Goal: Check status: Check status

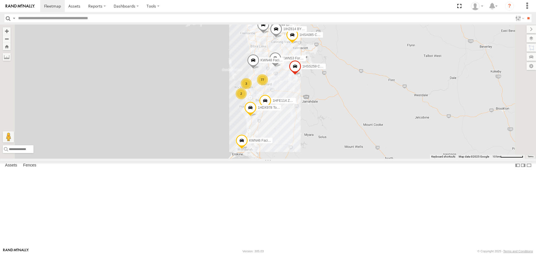
select select "**********"
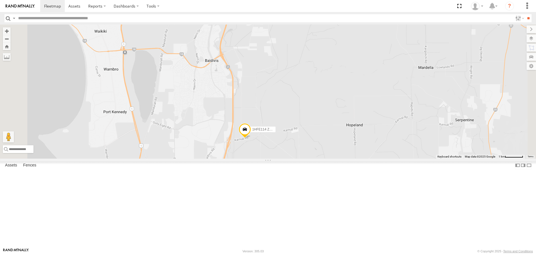
click at [251, 138] on span at bounding box center [245, 130] width 12 height 15
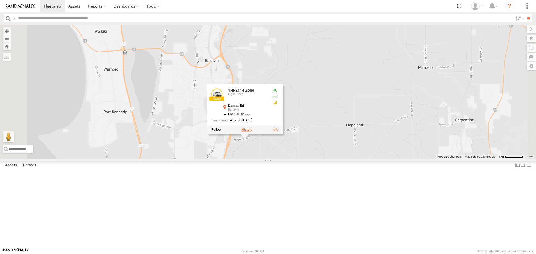
click at [252, 132] on label at bounding box center [246, 130] width 11 height 4
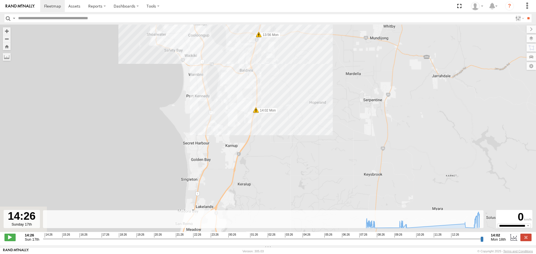
drag, startPoint x: 251, startPoint y: 185, endPoint x: 256, endPoint y: 99, distance: 85.3
click at [256, 101] on div "1HFE114 Zone 07:50 Mon 08:19 Mon 08:19 Mon 09:53 Mon 10:06 Mon 13:16 Mon 13:51 …" at bounding box center [268, 132] width 536 height 214
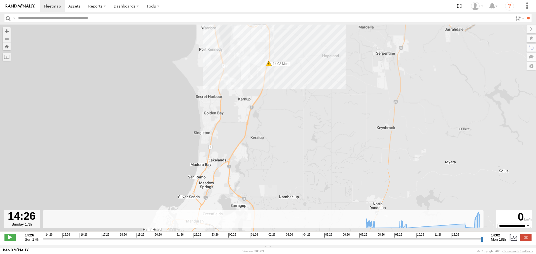
drag, startPoint x: 263, startPoint y: 143, endPoint x: 274, endPoint y: 92, distance: 52.4
click at [274, 93] on div "1HFE114 Zone 07:50 Mon 08:19 Mon 08:19 Mon 09:53 Mon 10:06 Mon 13:16 Mon 13:51 …" at bounding box center [268, 132] width 536 height 214
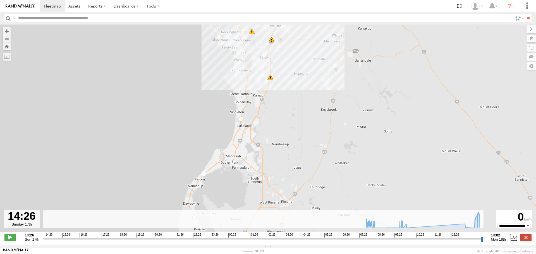
click at [9, 20] on input "button" at bounding box center [7, 18] width 7 height 8
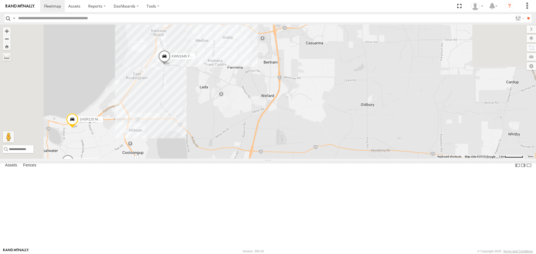
drag, startPoint x: 250, startPoint y: 169, endPoint x: 254, endPoint y: 260, distance: 91.4
click at [254, 254] on html at bounding box center [268, 127] width 536 height 254
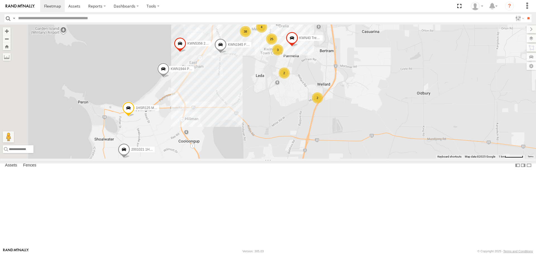
drag, startPoint x: 266, startPoint y: 188, endPoint x: 277, endPoint y: 186, distance: 11.1
click at [277, 159] on div "2001021 1HRP487 Toyota Admin KWN1945 Flocon 1HFE114 Zone 1HDX978 Toyota Rav 4 A…" at bounding box center [268, 92] width 536 height 134
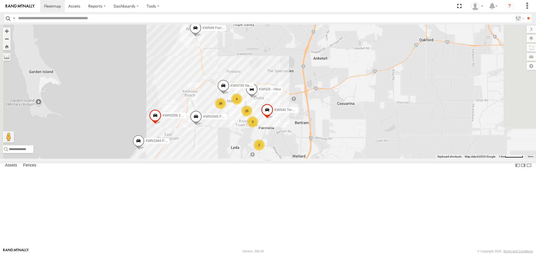
drag, startPoint x: 311, startPoint y: 135, endPoint x: 286, endPoint y: 210, distance: 79.2
click at [286, 159] on div "2001021 1HRP487 Toyota Admin KWN1945 Flocon 1HFE114 Zone 1HDX978 Toyota Rav 4 A…" at bounding box center [268, 92] width 536 height 134
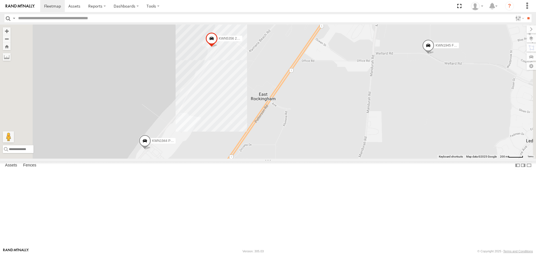
click at [151, 150] on span at bounding box center [145, 142] width 12 height 15
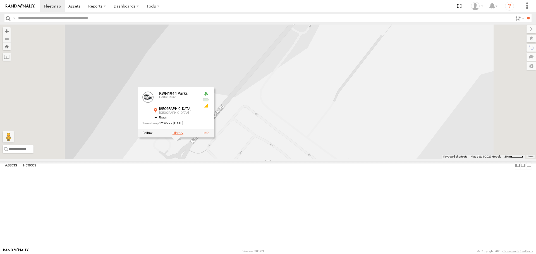
click at [183, 135] on label at bounding box center [178, 133] width 11 height 4
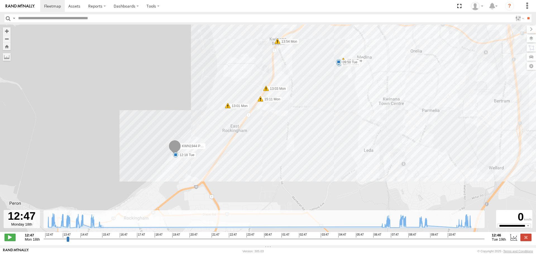
drag, startPoint x: 185, startPoint y: 184, endPoint x: 207, endPoint y: 140, distance: 49.1
click at [207, 140] on div "KWN1944 Parks 13:01 Mon 13:03 Mon 13:54 Mon 15:11 Mon 15:44 Mon 07:34 Tue 08:40…" at bounding box center [268, 132] width 536 height 214
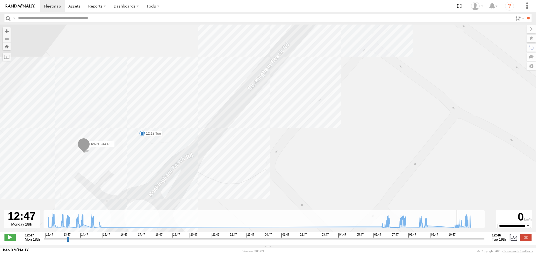
click at [458, 229] on icon at bounding box center [457, 227] width 4 height 4
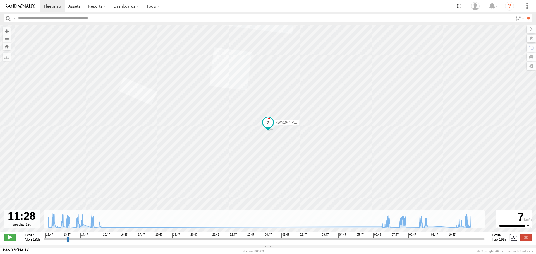
click at [468, 230] on icon at bounding box center [468, 227] width 4 height 4
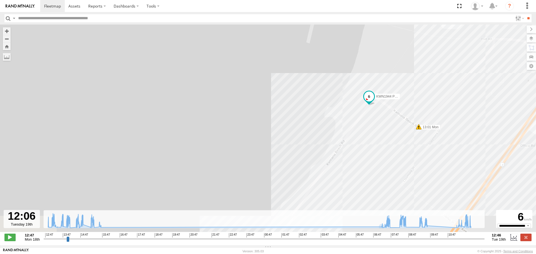
drag, startPoint x: 384, startPoint y: 197, endPoint x: 405, endPoint y: 125, distance: 75.1
click at [405, 125] on div "KWN1944 Parks 13:01 Mon 13:03 Mon 13:54 Mon 15:11 Mon 15:44 Mon 07:34 Tue 08:40…" at bounding box center [268, 132] width 536 height 214
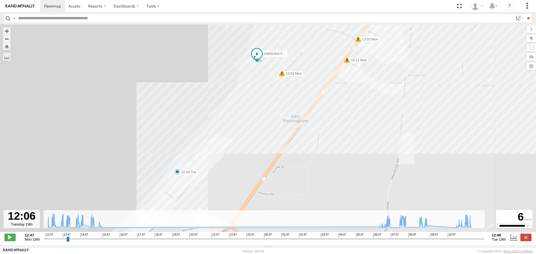
drag, startPoint x: 377, startPoint y: 176, endPoint x: 170, endPoint y: 143, distance: 209.2
click at [170, 143] on div "KWN1944 Parks 13:01 Mon 13:03 Mon 13:54 Mon 15:11 Mon 15:44 Mon 07:34 Tue 08:40…" at bounding box center [268, 132] width 536 height 214
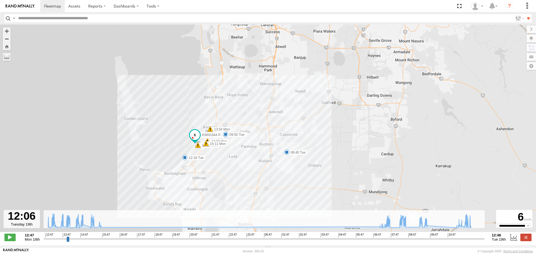
drag, startPoint x: 11, startPoint y: 21, endPoint x: 11, endPoint y: 18, distance: 3.4
click at [11, 19] on input "button" at bounding box center [7, 18] width 7 height 8
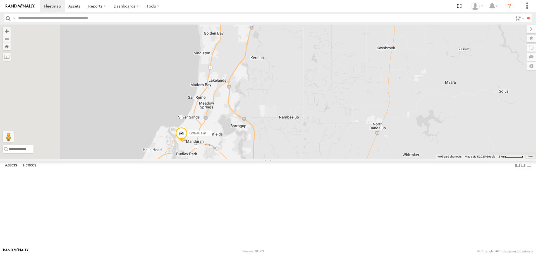
drag, startPoint x: 357, startPoint y: 184, endPoint x: 407, endPoint y: 82, distance: 114.2
click at [407, 82] on div "KWN48 Facil.Maint 2001021 1HRP487 Toyota Admin 1HSA085 Coor. [DOMAIN_NAME] 1HSS…" at bounding box center [268, 92] width 536 height 134
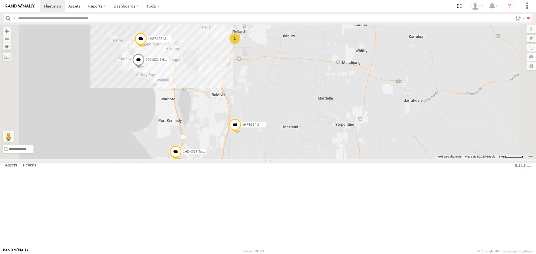
drag, startPoint x: 410, startPoint y: 70, endPoint x: 365, endPoint y: 235, distance: 171.2
click at [365, 159] on div "KWN48 Facil.Maint 2001021 1HRP487 Toyota Admin 1HSA085 Coor. [DOMAIN_NAME] 1HSS…" at bounding box center [268, 92] width 536 height 134
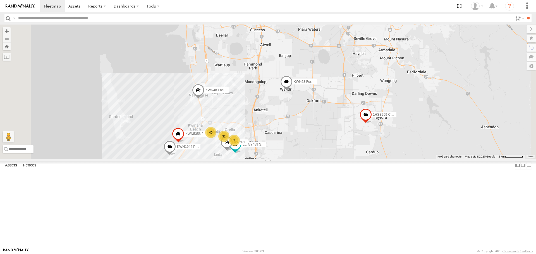
drag, startPoint x: 384, startPoint y: 129, endPoint x: 396, endPoint y: 237, distance: 109.0
click at [396, 159] on div "KWN48 Facil.Maint 2001021 1HRP487 Toyota Admin 1HSA085 Coor. [DOMAIN_NAME] 1HSS…" at bounding box center [268, 92] width 536 height 134
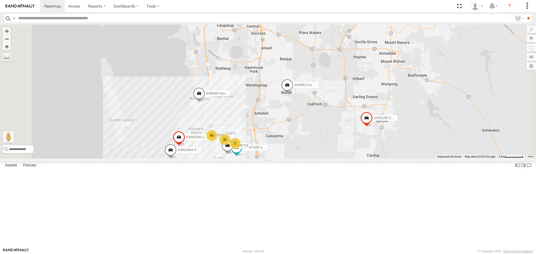
click at [293, 94] on span at bounding box center [287, 86] width 12 height 15
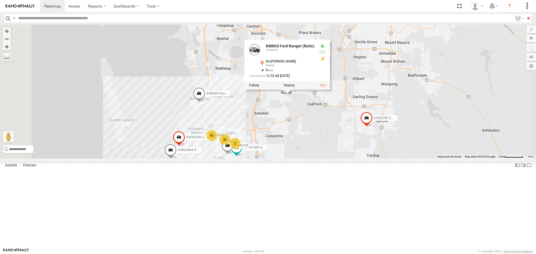
click at [365, 147] on div "KWN48 Facil.Maint 2001021 1HRP487 Toyota Admin 1HSA085 Coor. [DOMAIN_NAME] 1HSS…" at bounding box center [268, 92] width 536 height 134
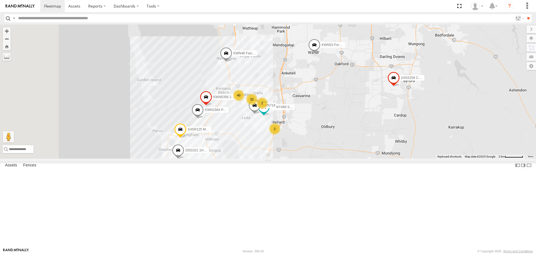
drag, startPoint x: 355, startPoint y: 193, endPoint x: 382, endPoint y: 153, distance: 48.9
click at [382, 153] on div "KWN48 Facil.Maint 2001021 1HRP487 Toyota Admin 1HSA085 Coor. [DOMAIN_NAME] 1HSS…" at bounding box center [268, 92] width 536 height 134
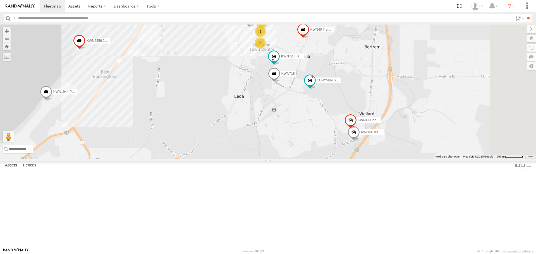
drag, startPoint x: 445, startPoint y: 212, endPoint x: 400, endPoint y: 143, distance: 83.2
click at [400, 143] on div "KWN48 Facil.Maint 2001021 1HRP487 Toyota Admin 1HSA085 Coor. [DOMAIN_NAME] 1HSS…" at bounding box center [268, 92] width 536 height 134
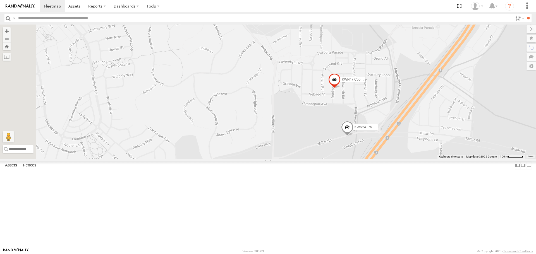
click at [353, 136] on span at bounding box center [347, 128] width 12 height 15
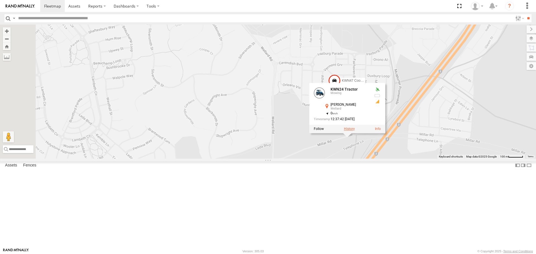
click at [355, 131] on label at bounding box center [349, 129] width 11 height 4
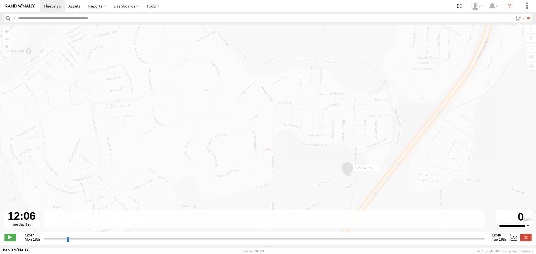
type input "**********"
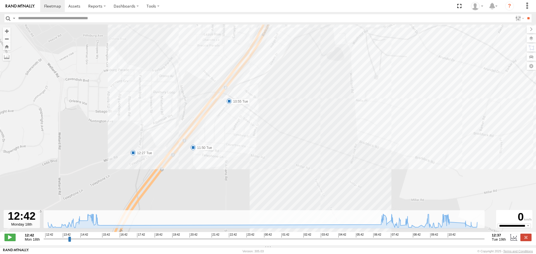
drag, startPoint x: 350, startPoint y: 128, endPoint x: 372, endPoint y: 55, distance: 76.5
click at [372, 55] on div "KWN24 Tractor 13:12 Mon 14:21 Mon 14:29 Mon 15:16 Mon 15:32 Mon 15:41 Mon 07:01…" at bounding box center [268, 132] width 536 height 214
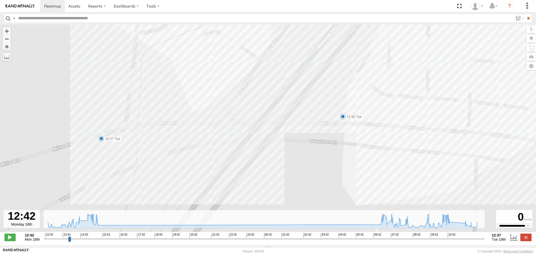
drag, startPoint x: 303, startPoint y: 147, endPoint x: 459, endPoint y: 147, distance: 155.8
click at [459, 147] on div "KWN24 Tractor 13:12 Mon 14:21 Mon 14:29 Mon 15:16 Mon 15:32 Mon 15:41 Mon 07:01…" at bounding box center [268, 132] width 536 height 214
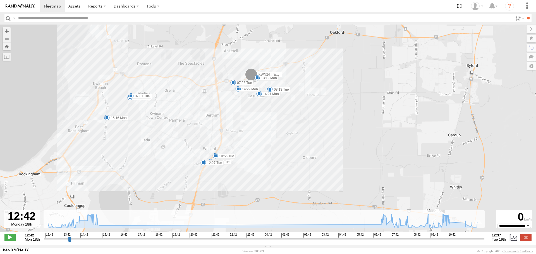
click at [10, 17] on input "button" at bounding box center [7, 18] width 7 height 8
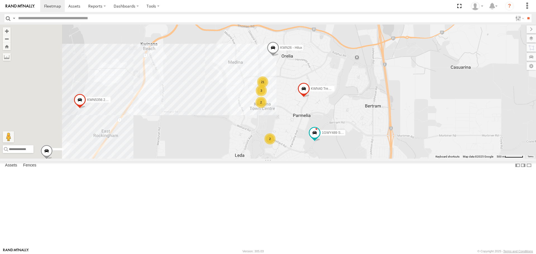
drag, startPoint x: 206, startPoint y: 149, endPoint x: 377, endPoint y: 227, distance: 188.1
click at [377, 159] on div "KWN5356 2001086 Camera Trailer Rangers KWN40 Tree Officer KWN26 - Hilux 1GWY489…" at bounding box center [268, 92] width 536 height 134
